Goal: Task Accomplishment & Management: Complete application form

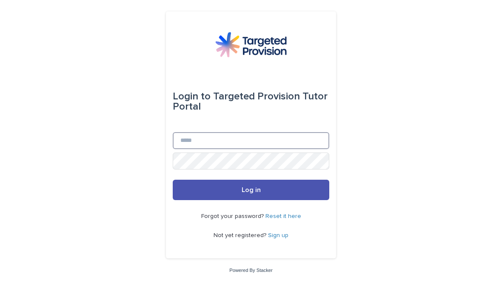
click at [188, 149] on input "Email" at bounding box center [251, 140] width 156 height 17
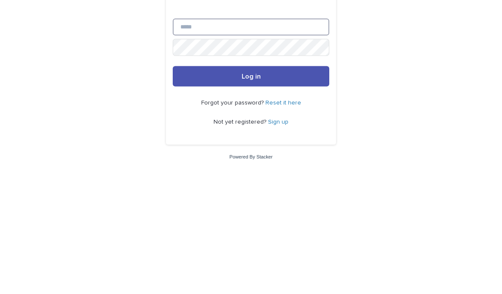
type input "**********"
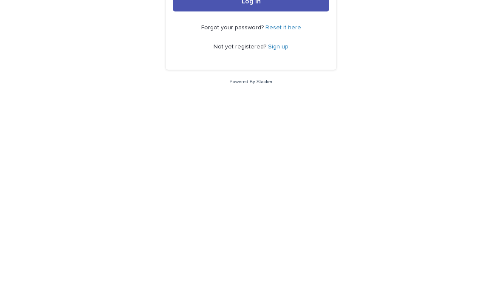
click at [242, 187] on span "Log in" at bounding box center [250, 190] width 19 height 7
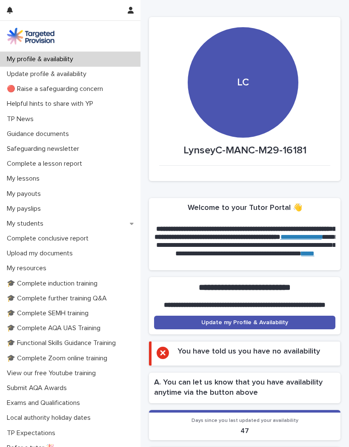
click at [40, 230] on div "My students" at bounding box center [70, 223] width 140 height 15
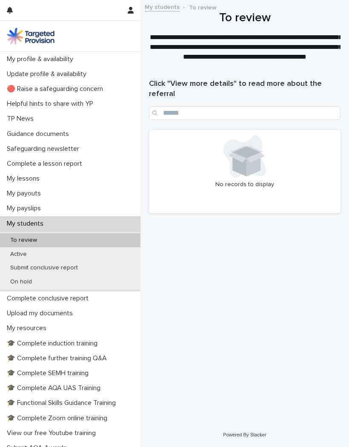
click at [16, 251] on p "Active" at bounding box center [18, 254] width 30 height 7
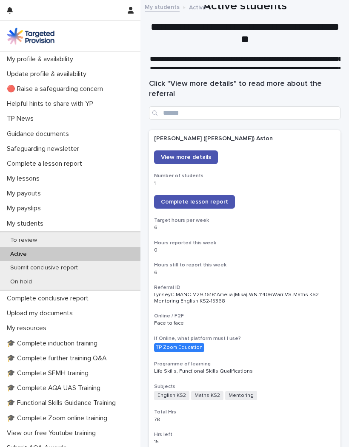
click at [203, 201] on span "Complete lesson report" at bounding box center [194, 202] width 67 height 6
